Goal: Information Seeking & Learning: Find specific fact

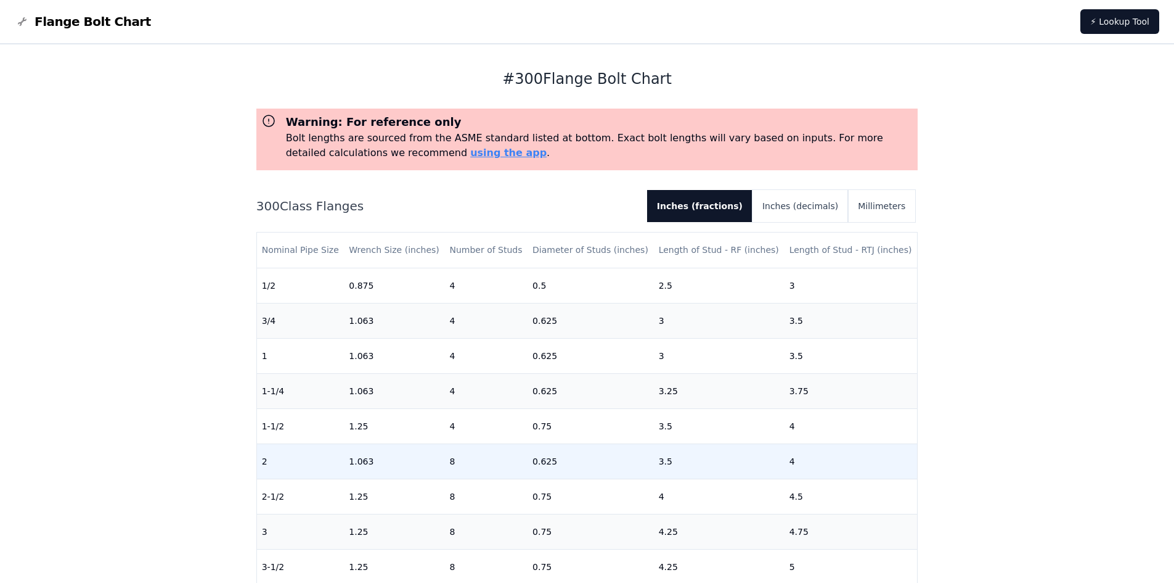
click at [681, 467] on td "3.5" at bounding box center [719, 460] width 131 height 35
click at [807, 459] on td "4" at bounding box center [851, 460] width 133 height 35
click at [708, 452] on td "3.5" at bounding box center [719, 460] width 131 height 35
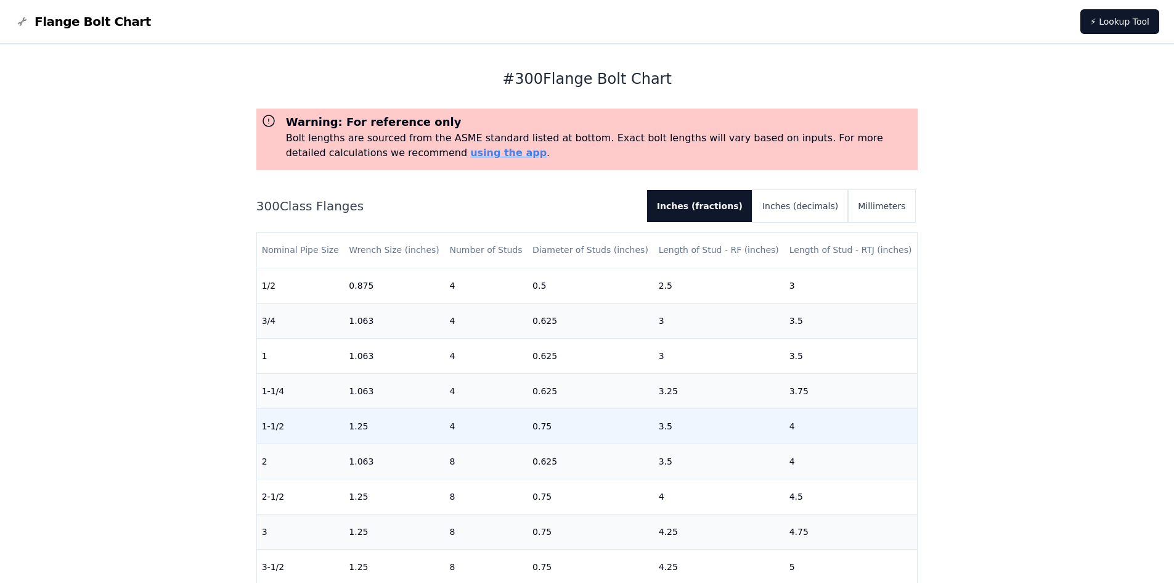
click at [676, 432] on td "3.5" at bounding box center [719, 425] width 131 height 35
